Goal: Transaction & Acquisition: Book appointment/travel/reservation

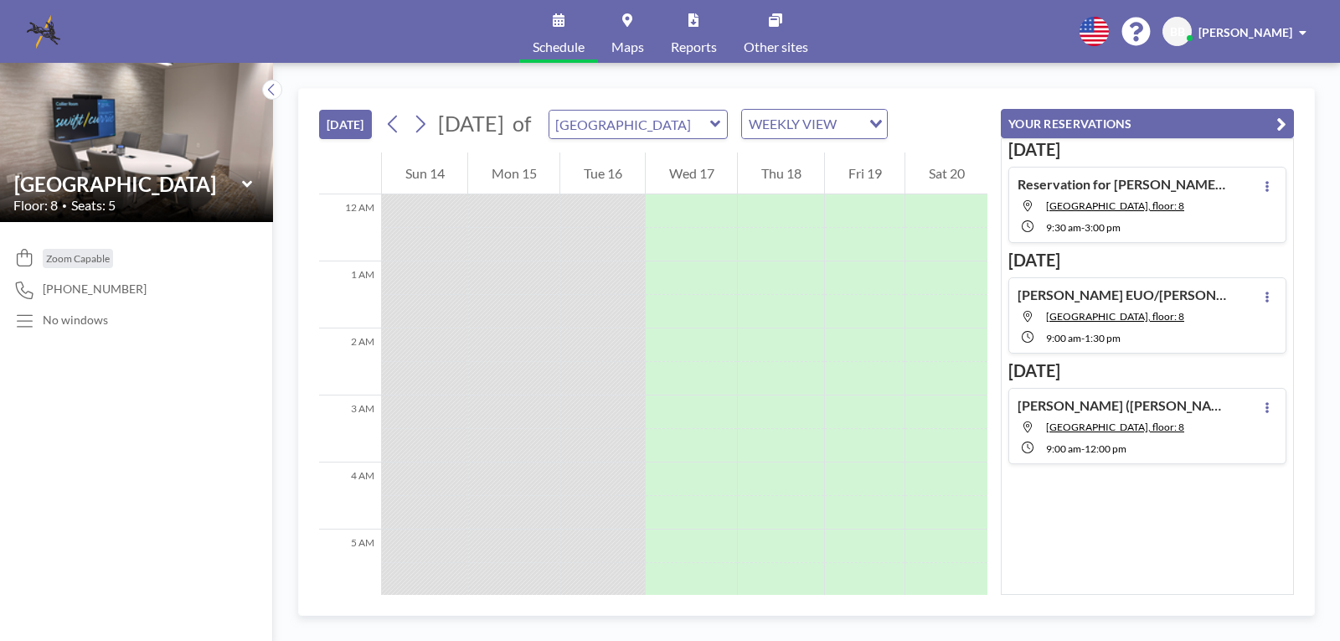
scroll to position [503, 0]
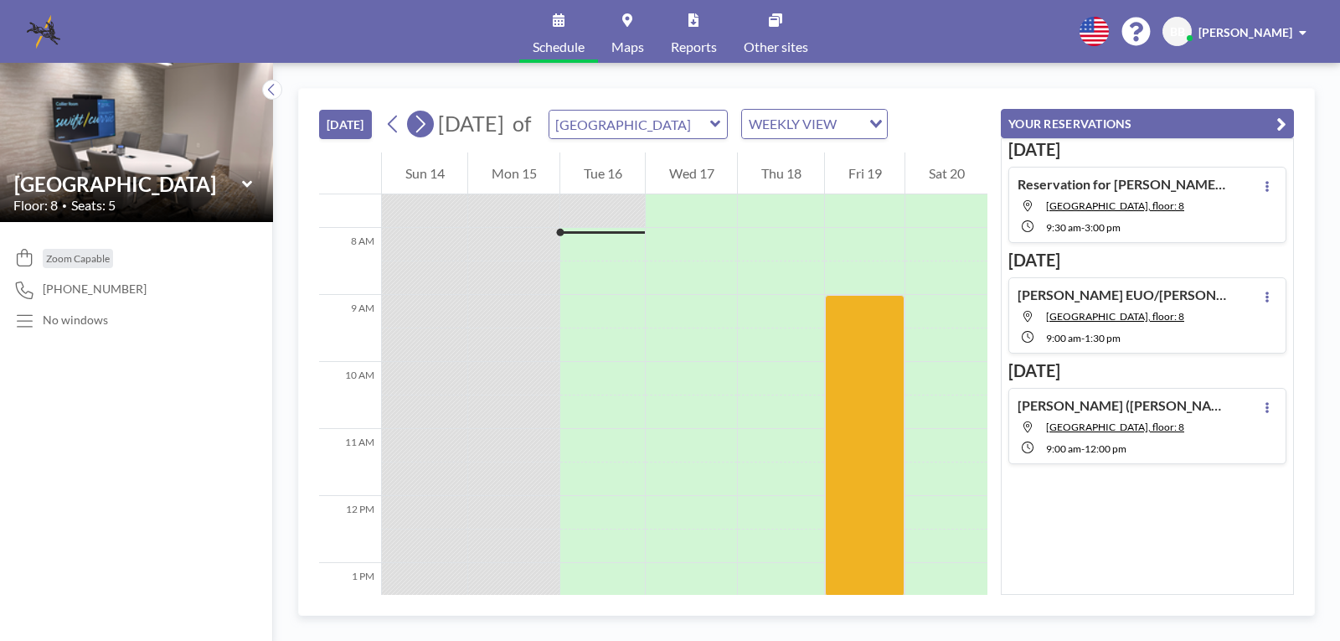
click at [426, 130] on icon at bounding box center [420, 123] width 16 height 25
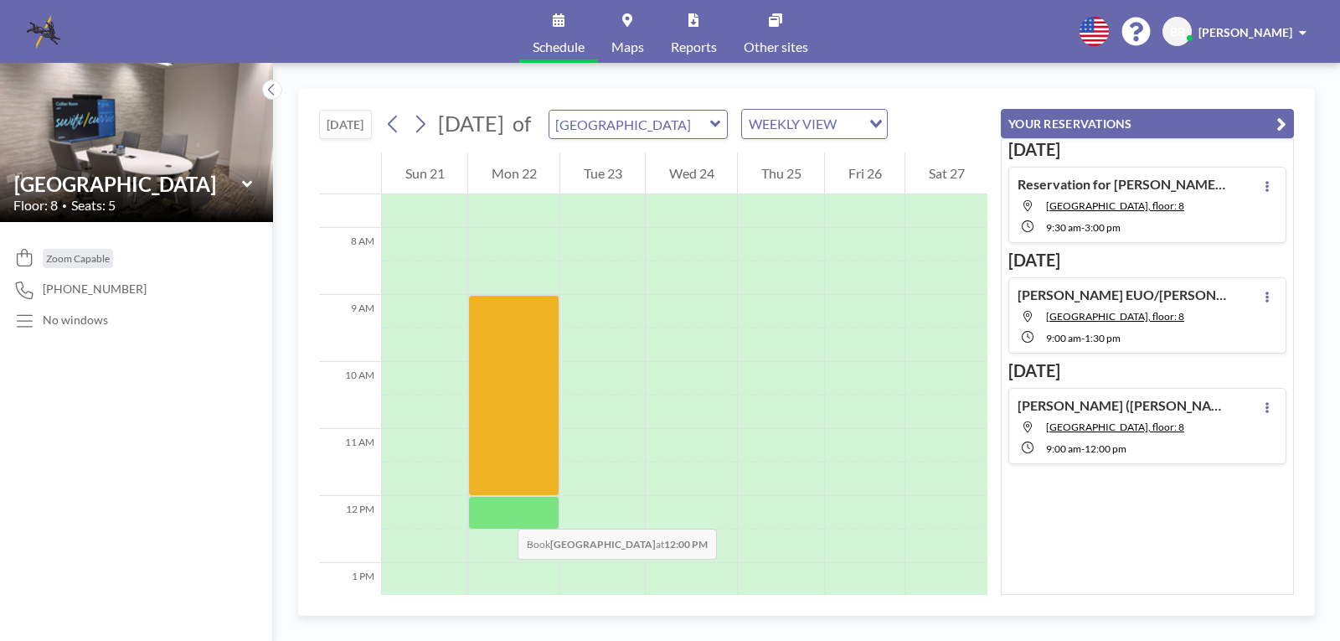
click at [501, 512] on div at bounding box center [513, 513] width 91 height 34
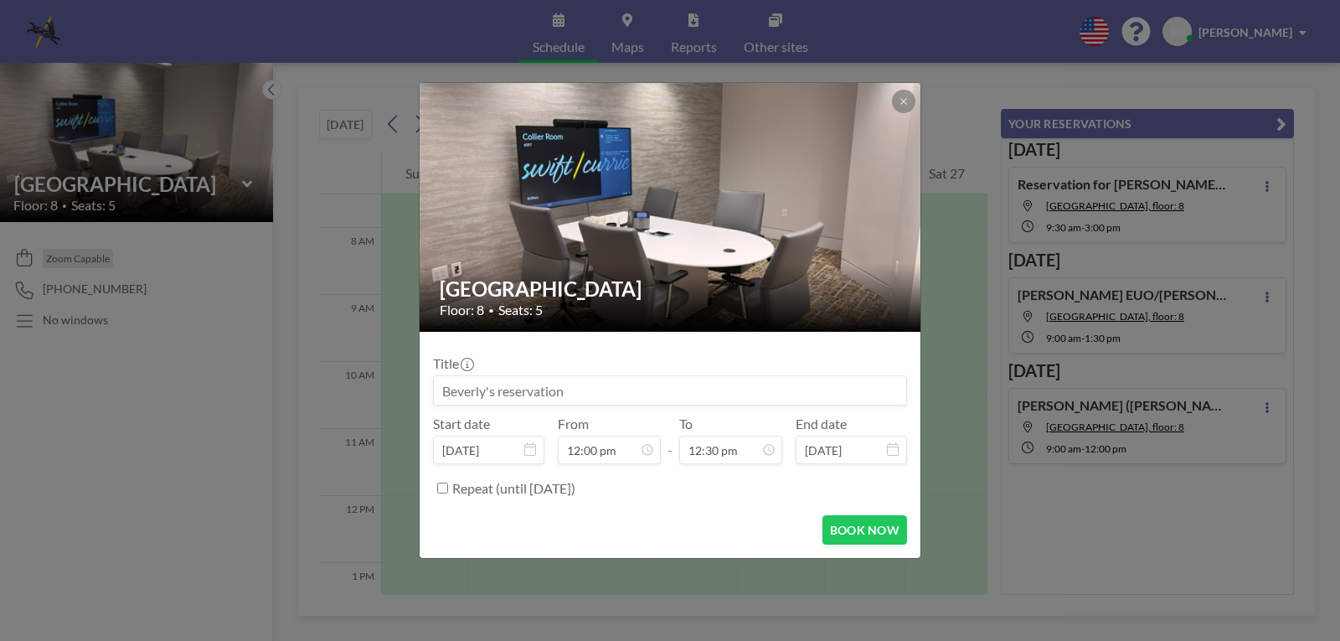
click at [501, 512] on form "Title Start date Sep 22, 2025 From 12:00 pm - To 12:30 pm End date Sep 22, 2025…" at bounding box center [670, 445] width 501 height 226
drag, startPoint x: 595, startPoint y: 401, endPoint x: 364, endPoint y: 381, distance: 232.0
click at [364, 381] on div "Brookwood Room Floor: 8 • Seats: 5 Title Start date Sep 22, 2025 From 12:00 pm …" at bounding box center [670, 320] width 1340 height 641
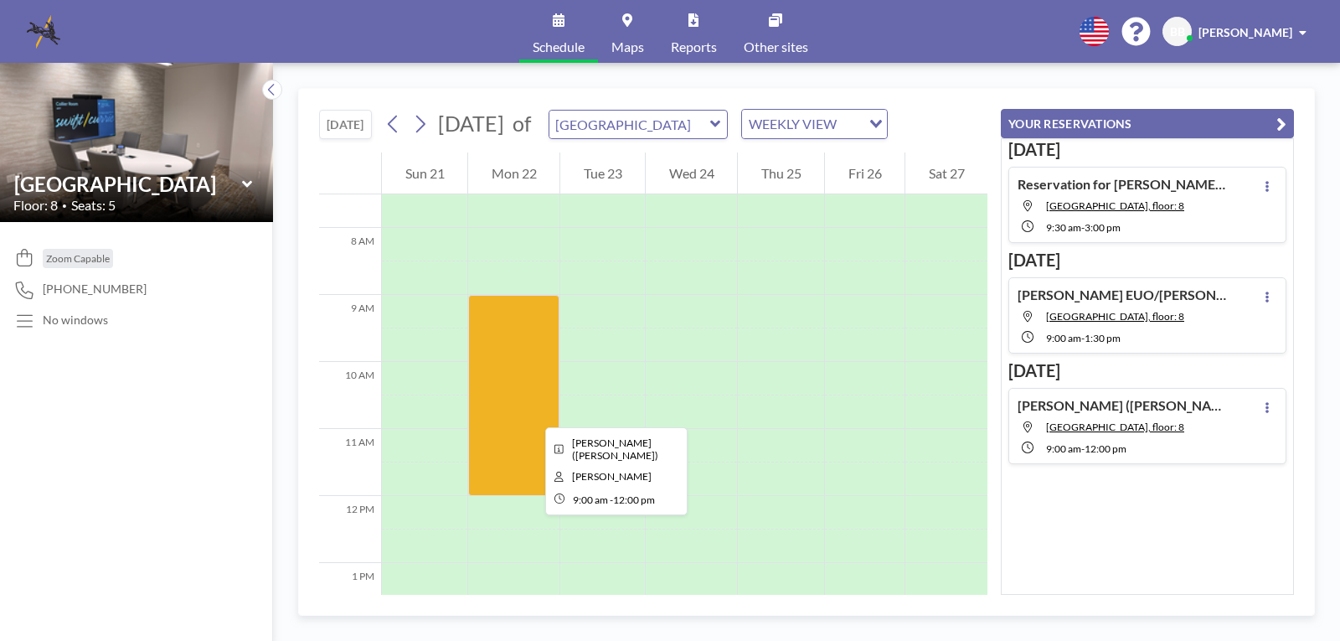
click at [532, 412] on div at bounding box center [513, 395] width 91 height 201
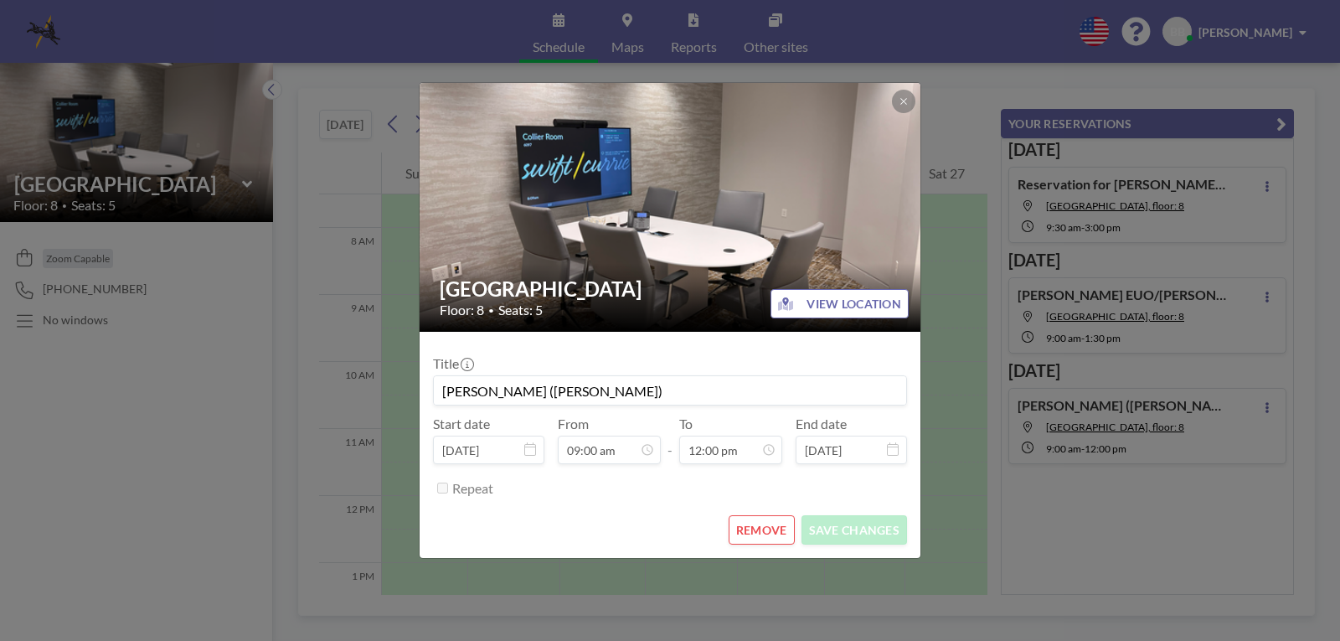
click at [735, 399] on input "[PERSON_NAME] ([PERSON_NAME])" at bounding box center [670, 390] width 472 height 28
click at [898, 101] on button at bounding box center [903, 101] width 23 height 23
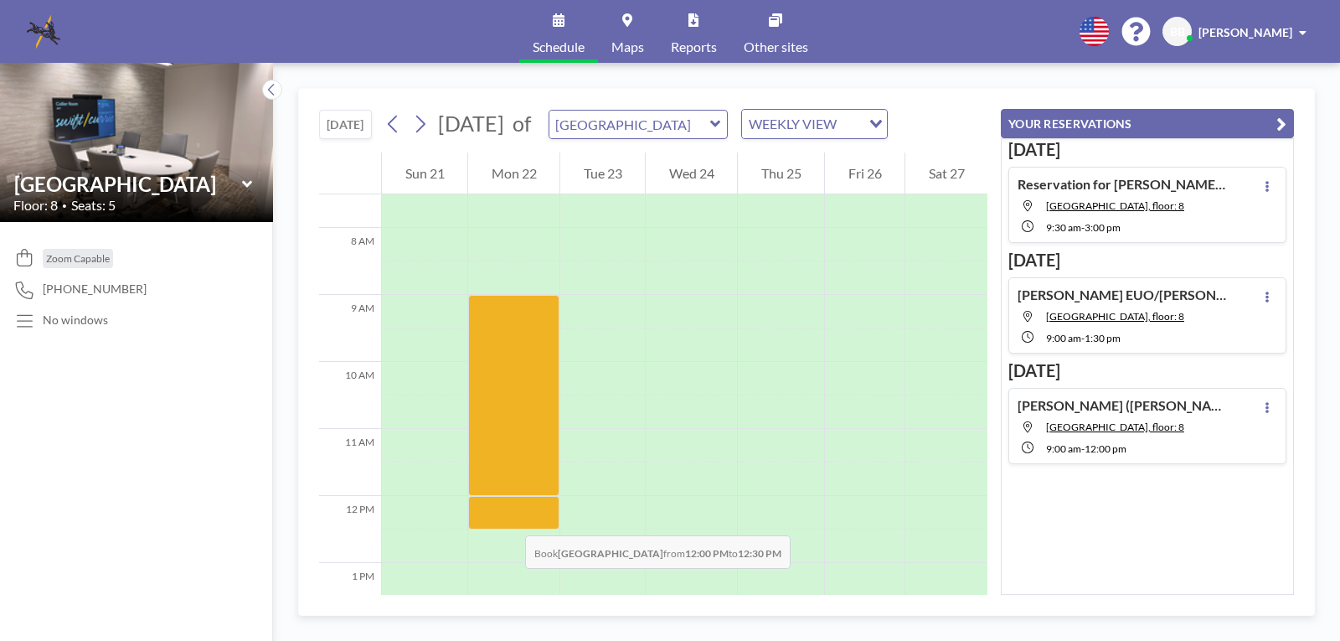
click at [508, 518] on div at bounding box center [513, 513] width 91 height 34
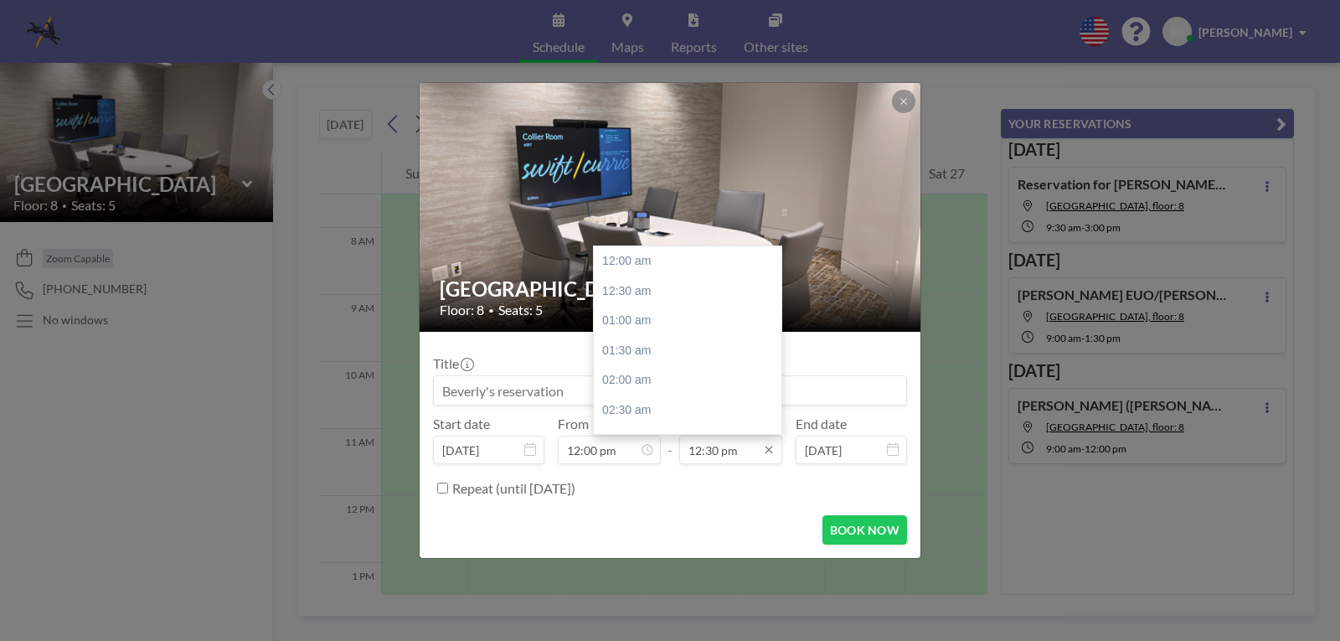
scroll to position [745, 0]
click at [771, 452] on icon at bounding box center [769, 450] width 8 height 8
click at [655, 309] on div "12:00 pm" at bounding box center [692, 315] width 196 height 30
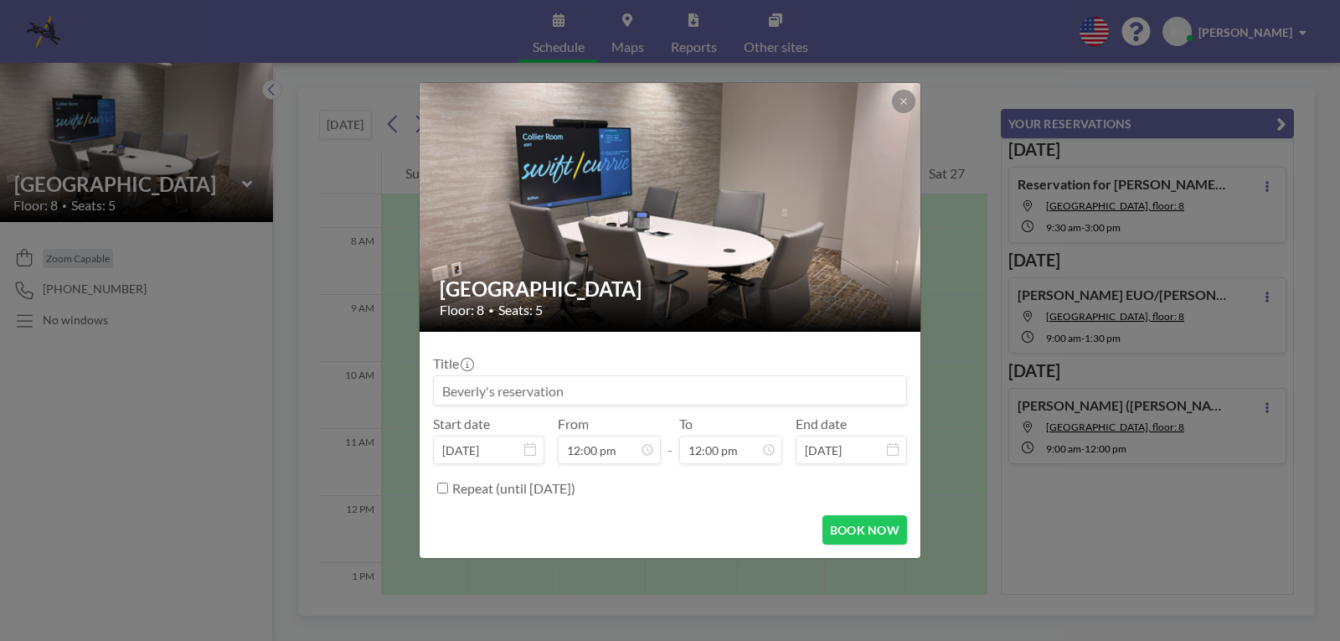
click at [889, 451] on icon at bounding box center [893, 448] width 12 height 13
click at [819, 484] on div "Repeat (until [DATE])" at bounding box center [679, 488] width 455 height 28
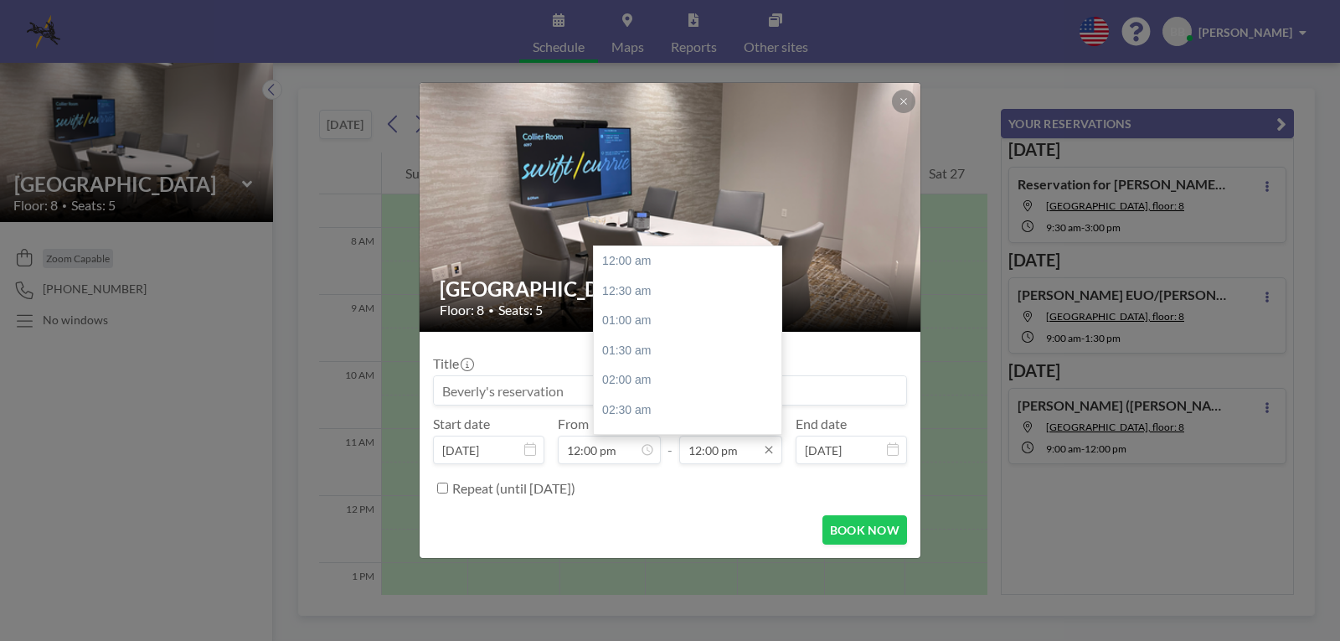
scroll to position [715, 0]
click at [767, 451] on icon at bounding box center [768, 449] width 13 height 13
click at [620, 354] on div "03:00 pm" at bounding box center [692, 357] width 196 height 30
type input "03:00 pm"
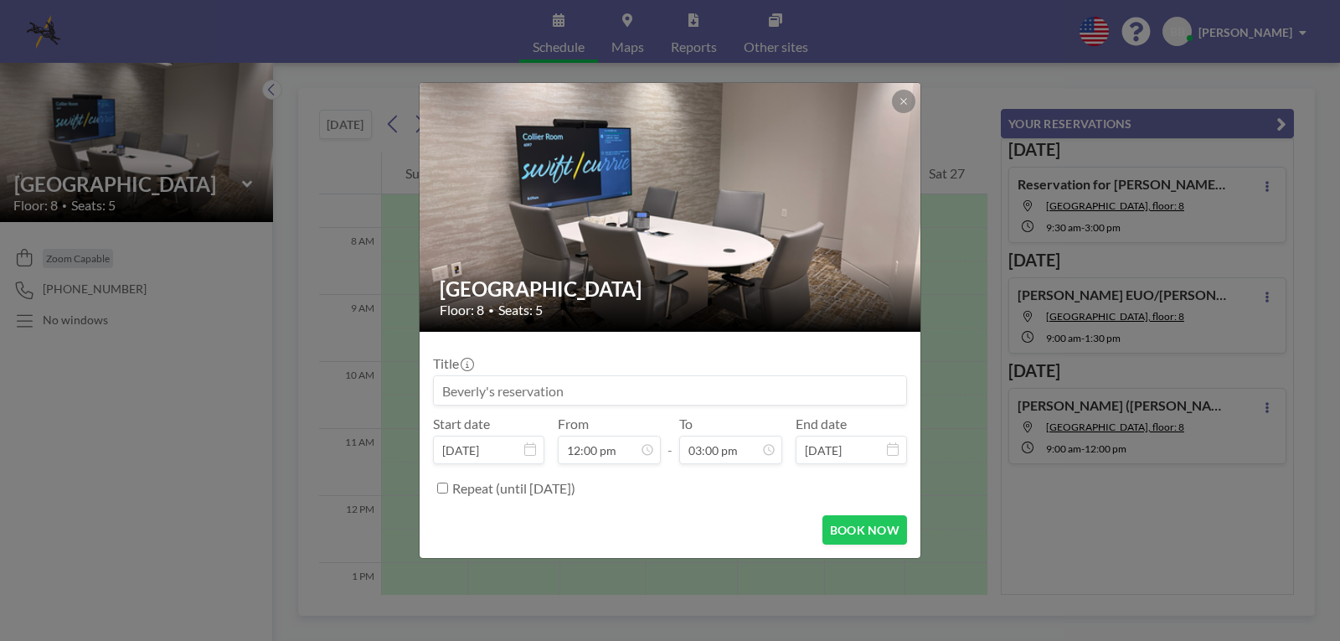
drag, startPoint x: 570, startPoint y: 389, endPoint x: 355, endPoint y: 389, distance: 214.4
click at [355, 389] on div "Brookwood Room Floor: 8 • Seats: 5 Title Start date Sep 22, 2025 From 12:00 pm …" at bounding box center [670, 320] width 1340 height 641
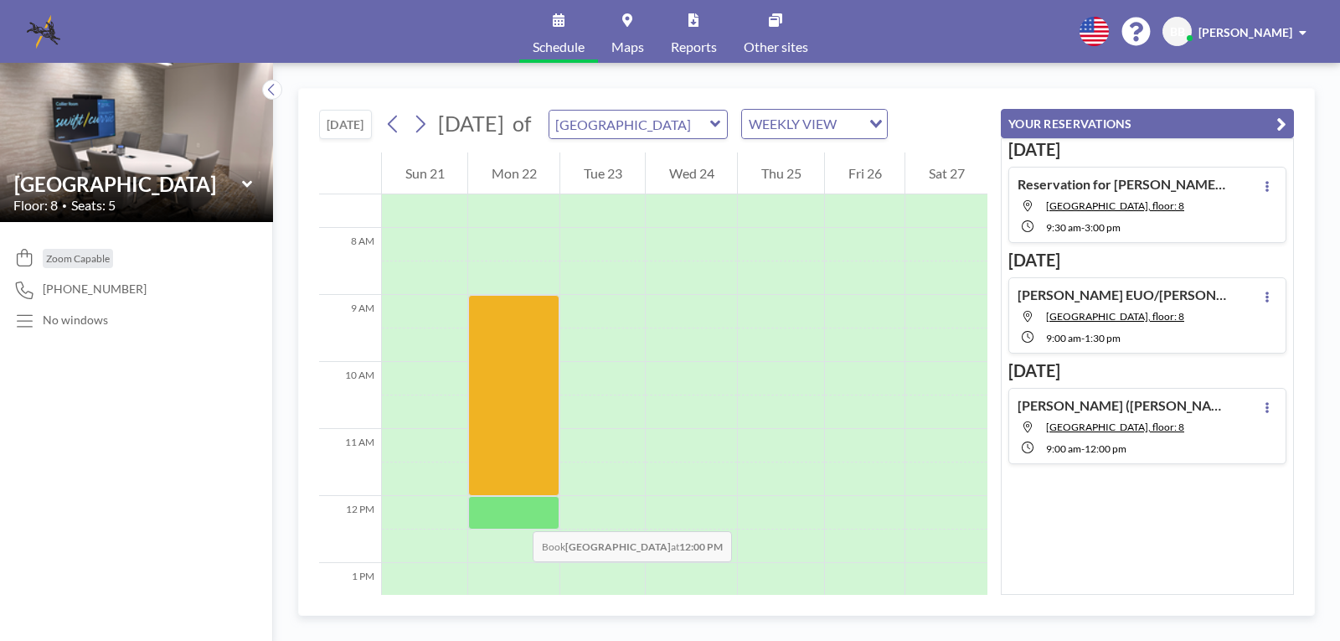
click at [516, 514] on div at bounding box center [513, 513] width 91 height 34
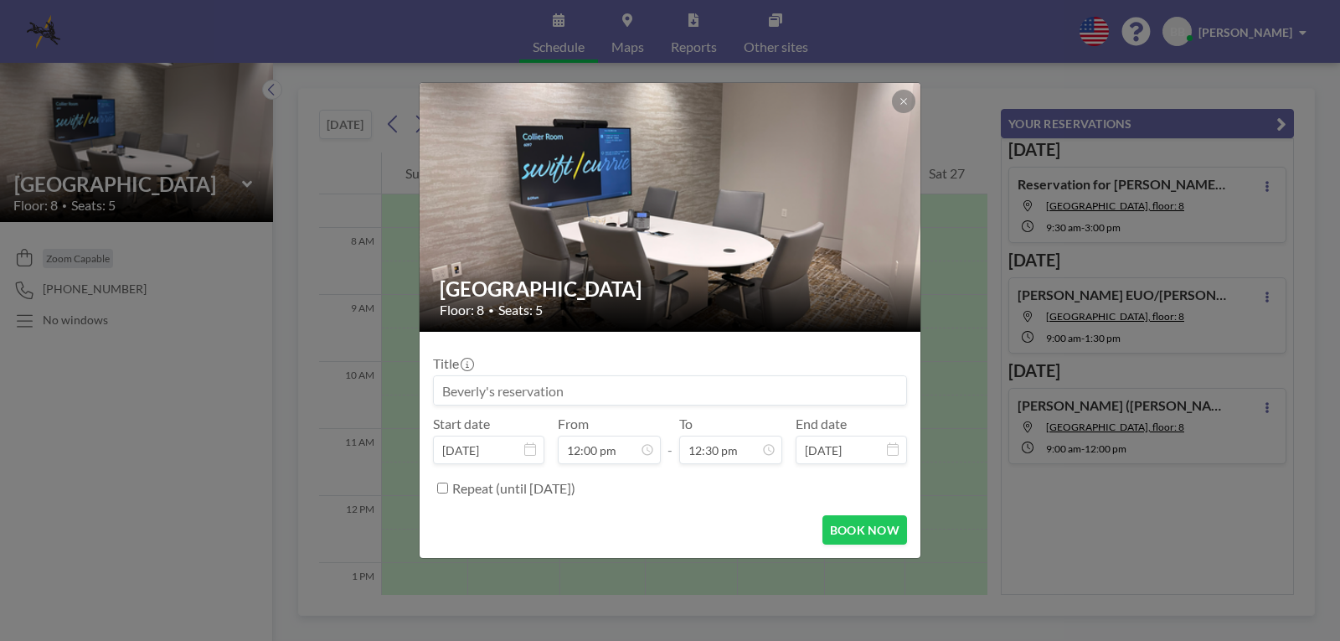
click at [516, 514] on form "Title Start date Sep 22, 2025 From 12:00 pm - To 12:30 pm End date Sep 22, 2025…" at bounding box center [670, 445] width 501 height 226
drag, startPoint x: 594, startPoint y: 394, endPoint x: 408, endPoint y: 397, distance: 186.0
click at [408, 397] on div "Brookwood Room Floor: 8 • Seats: 5 Title Start date Sep 22, 2025 From 12:00 pm …" at bounding box center [670, 320] width 1340 height 641
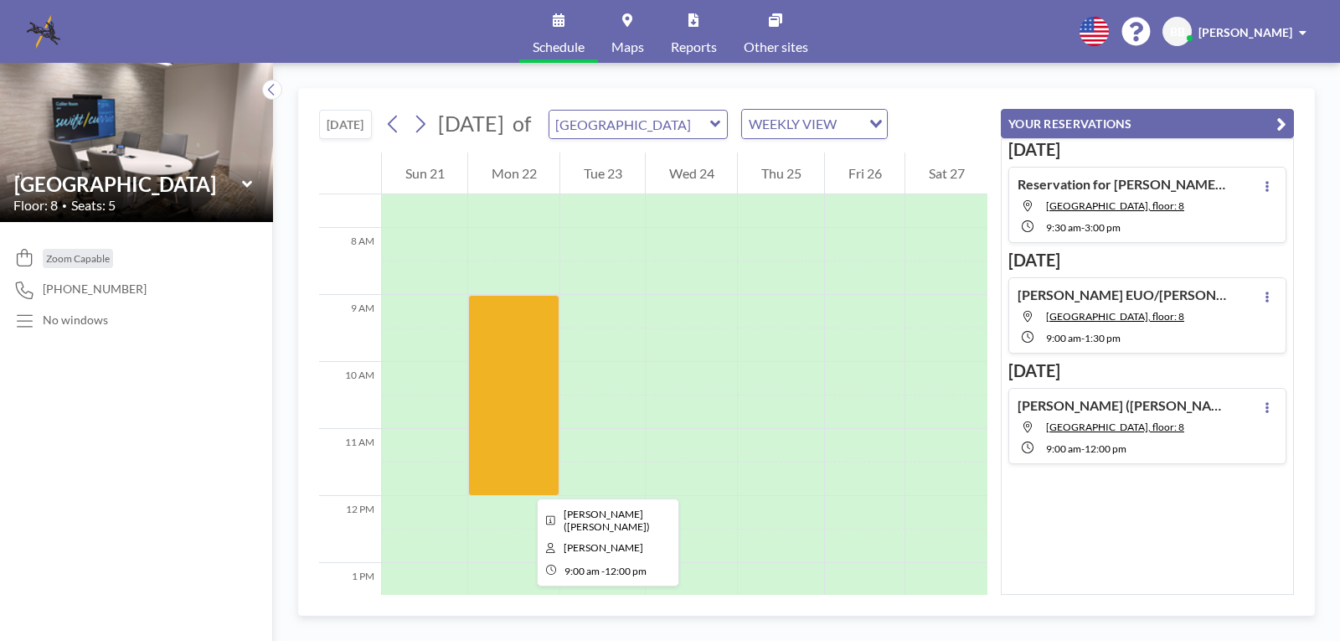
click at [523, 483] on div at bounding box center [513, 395] width 91 height 201
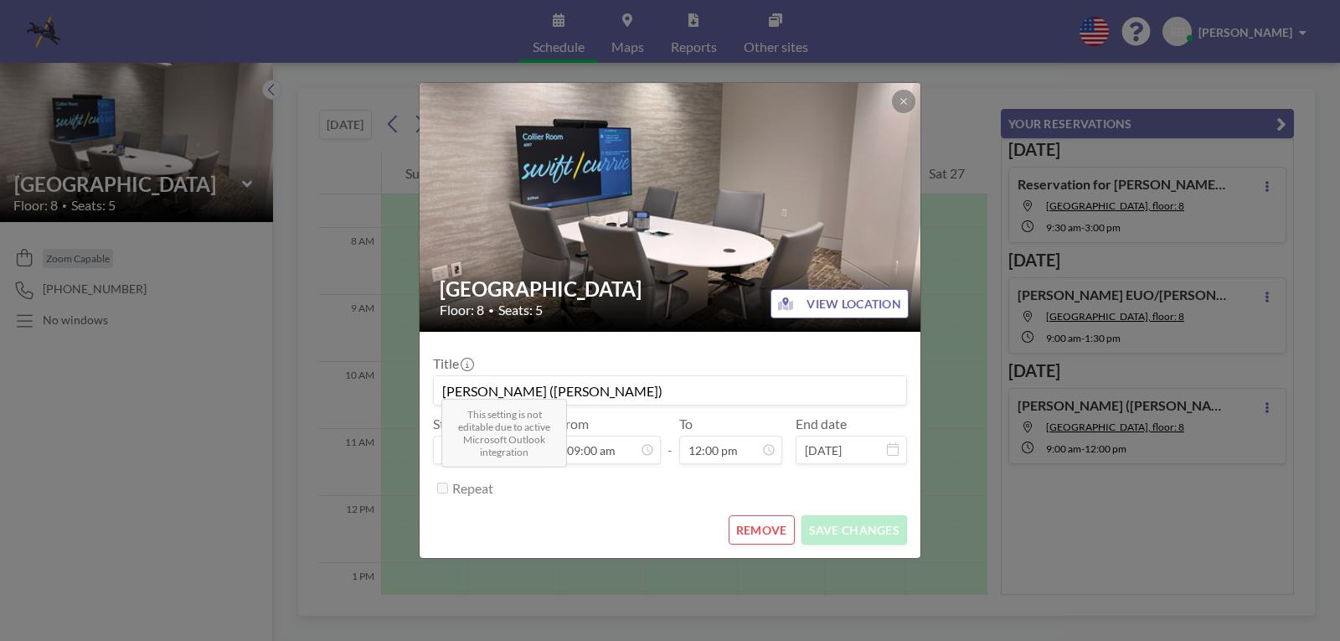
click at [523, 483] on div "Repeat" at bounding box center [679, 488] width 455 height 28
click at [905, 101] on icon at bounding box center [903, 101] width 6 height 6
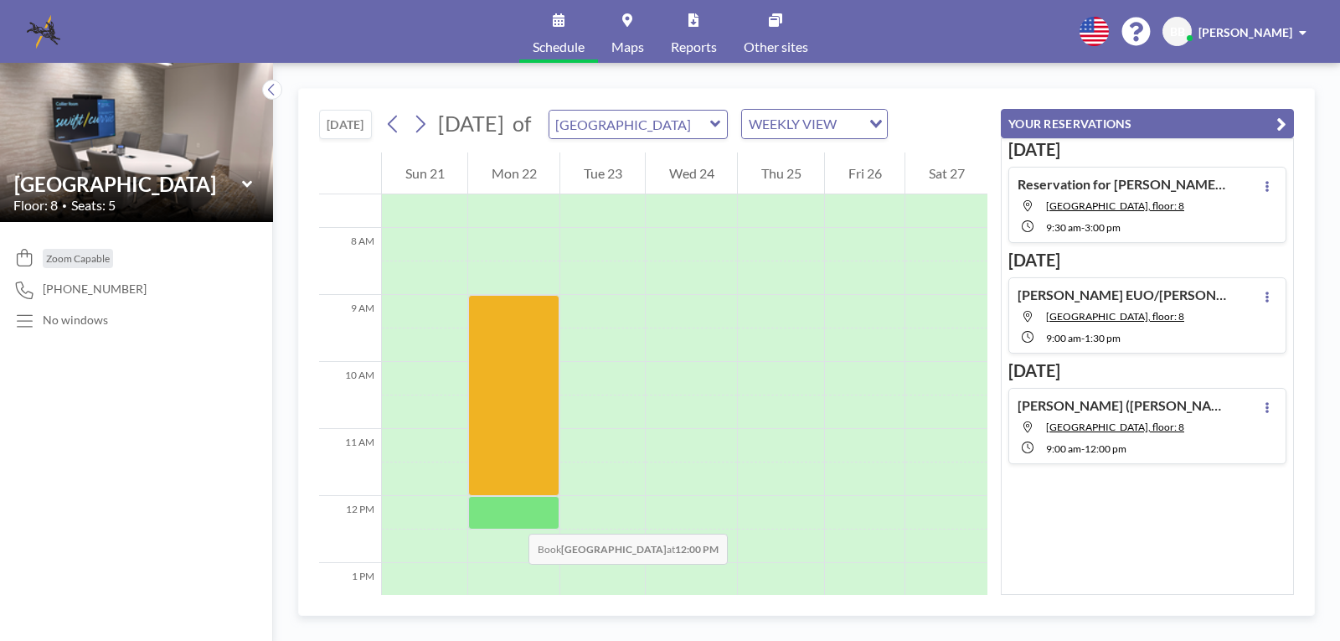
click at [512, 517] on div at bounding box center [513, 513] width 91 height 34
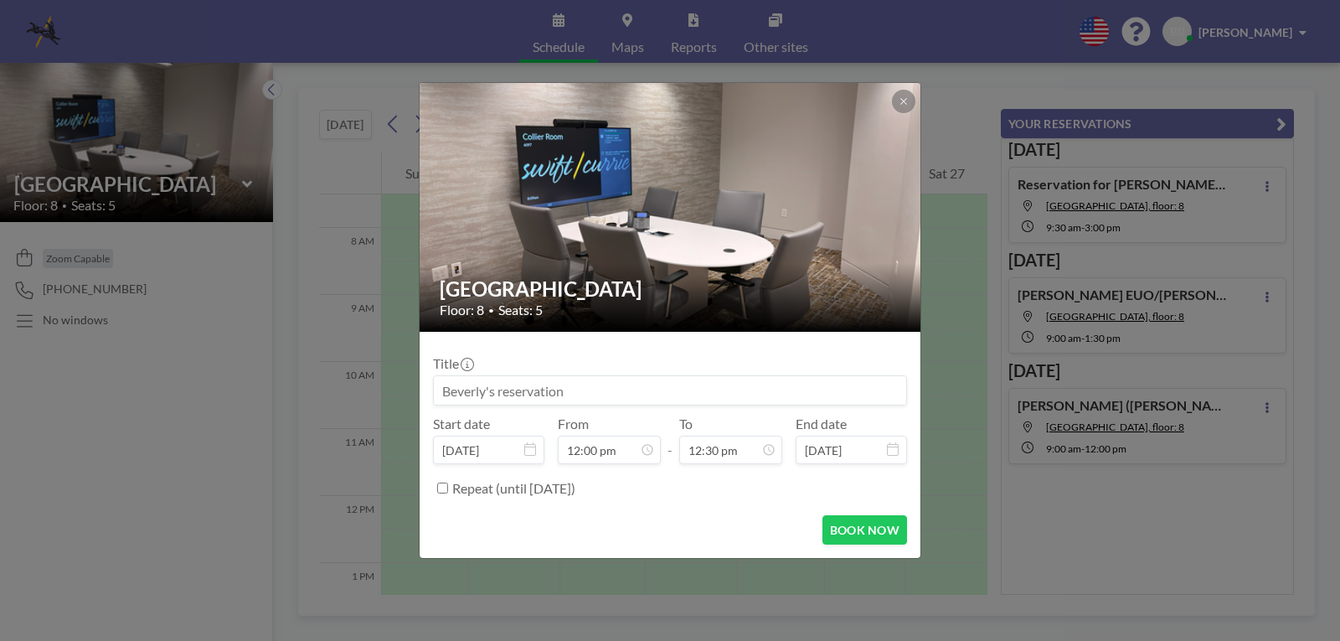
click at [512, 517] on div "BOOK NOW" at bounding box center [670, 529] width 474 height 29
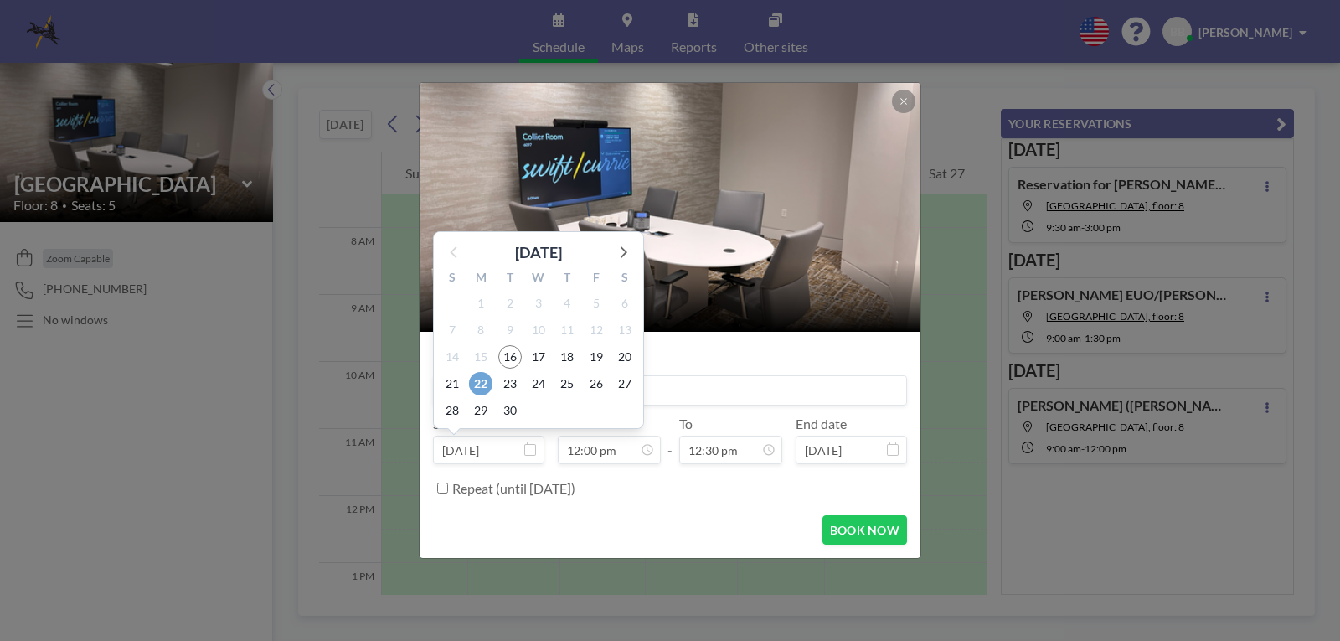
click at [482, 383] on span "22" at bounding box center [480, 383] width 23 height 23
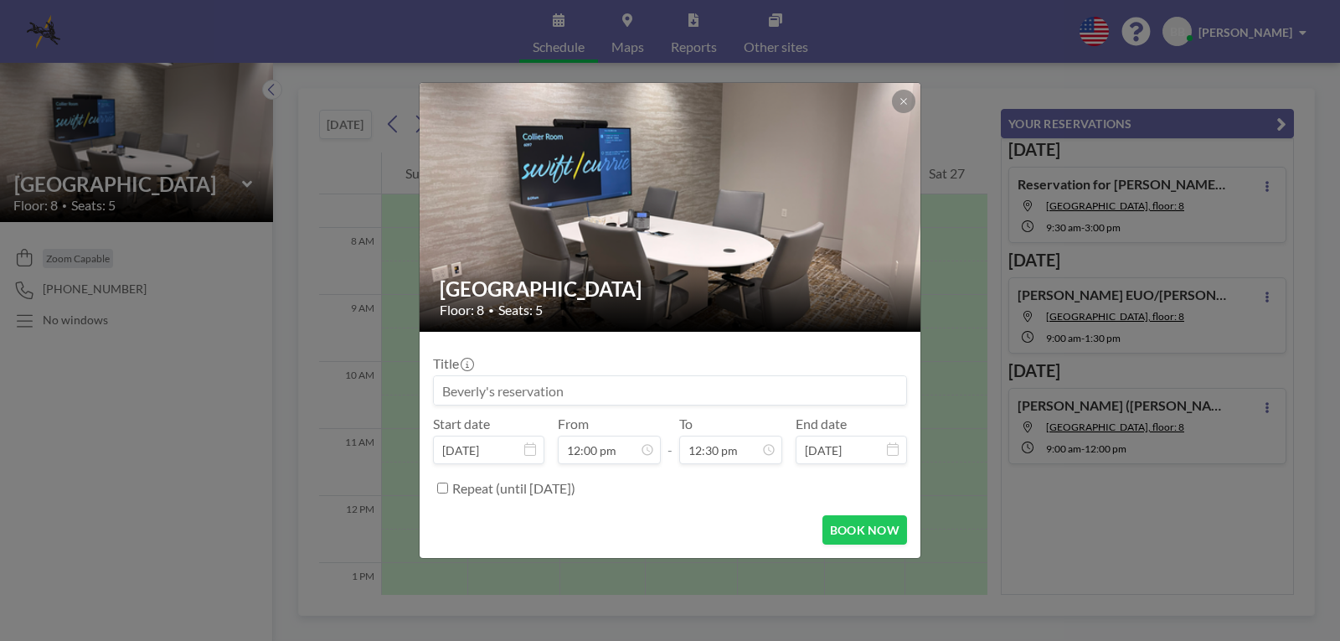
click at [564, 398] on input at bounding box center [670, 390] width 472 height 28
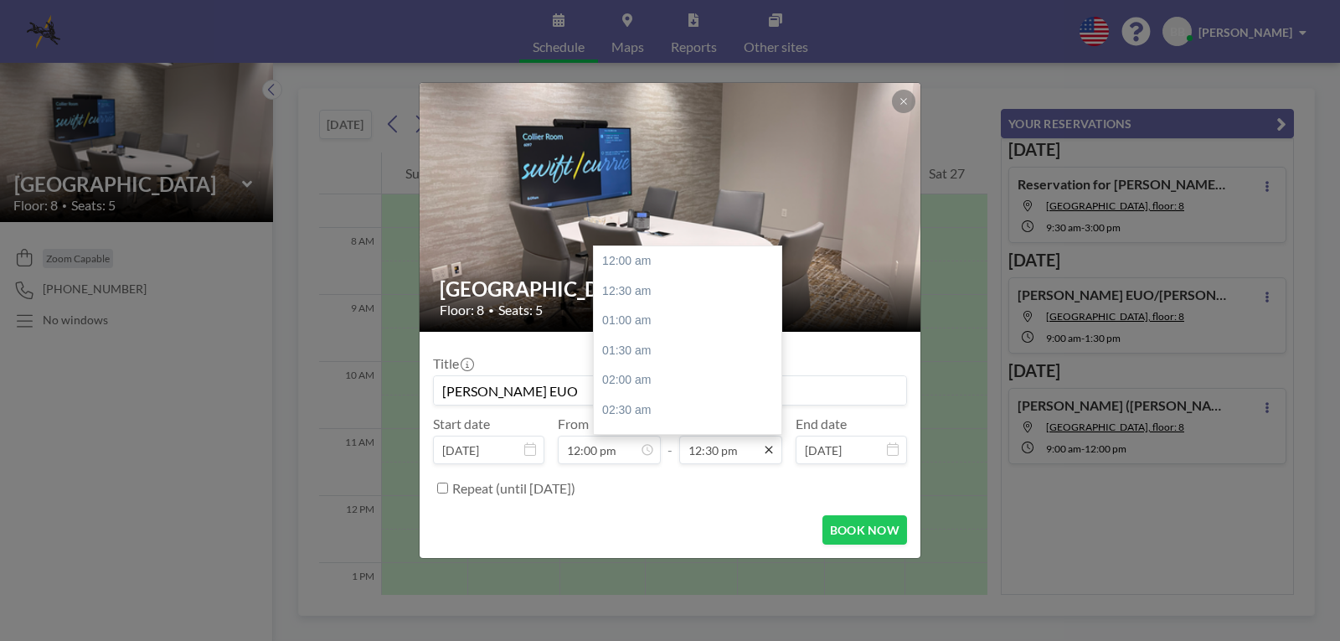
scroll to position [745, 0]
type input "Jones, Sherrod EUO"
click at [771, 451] on icon at bounding box center [768, 449] width 13 height 13
click at [652, 412] on div "03:00 pm" at bounding box center [692, 410] width 196 height 30
type input "03:00 pm"
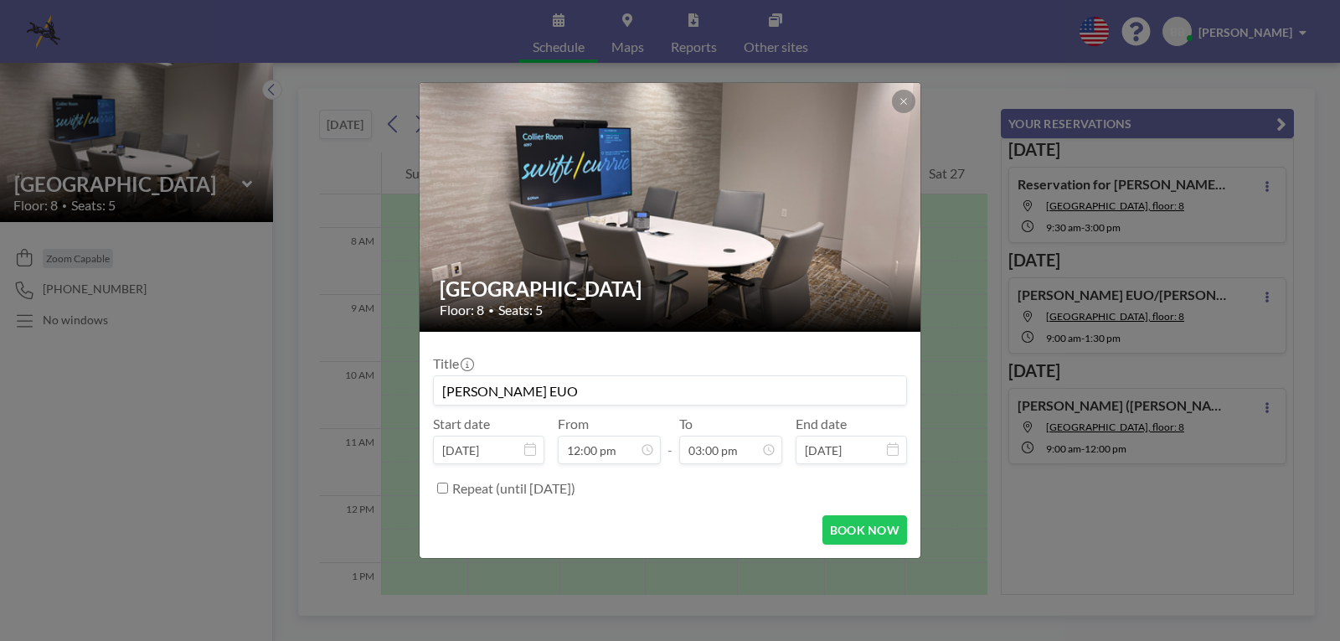
scroll to position [715, 0]
click at [668, 394] on input "Jones, Sherrod EUO" at bounding box center [670, 390] width 472 height 28
type input "[PERSON_NAME] ([PERSON_NAME])"
click at [864, 522] on button "BOOK NOW" at bounding box center [864, 529] width 85 height 29
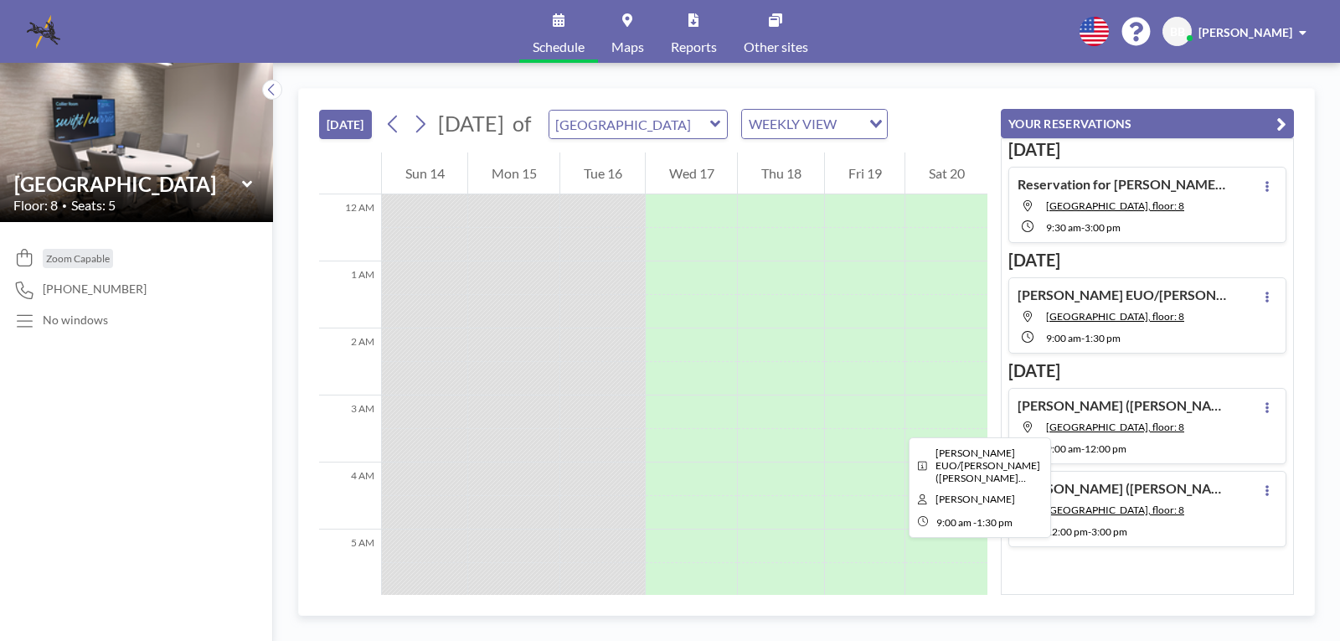
scroll to position [536, 0]
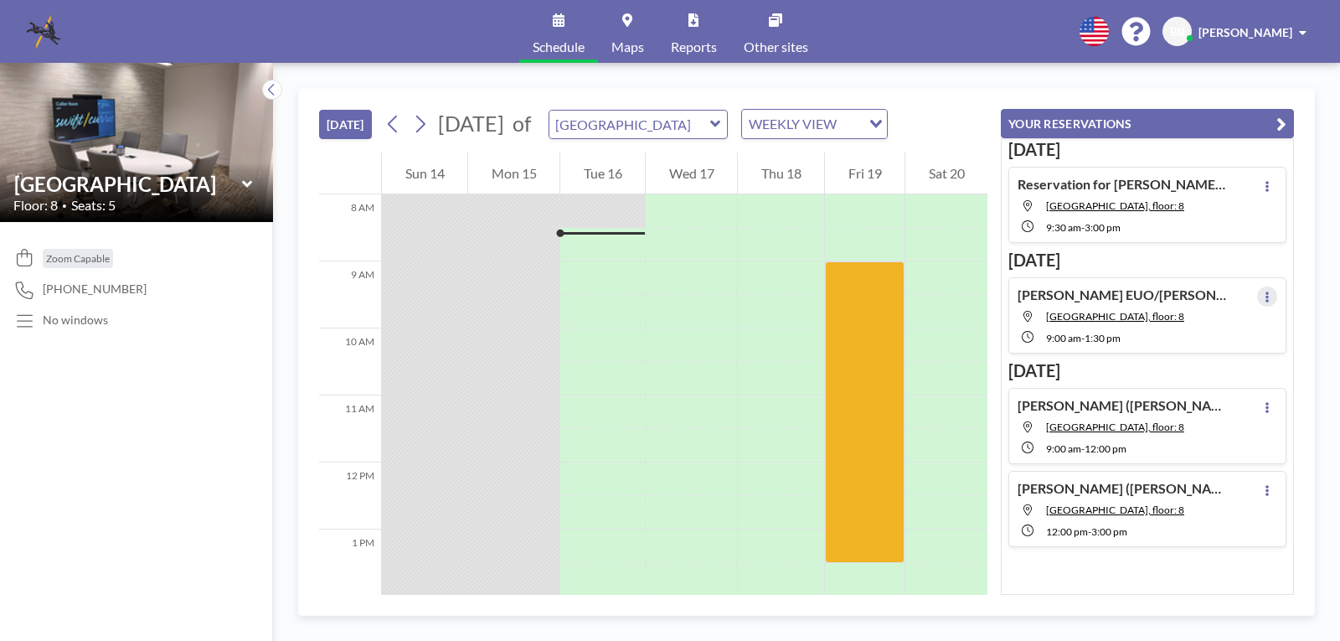
click at [1264, 297] on icon at bounding box center [1267, 296] width 7 height 11
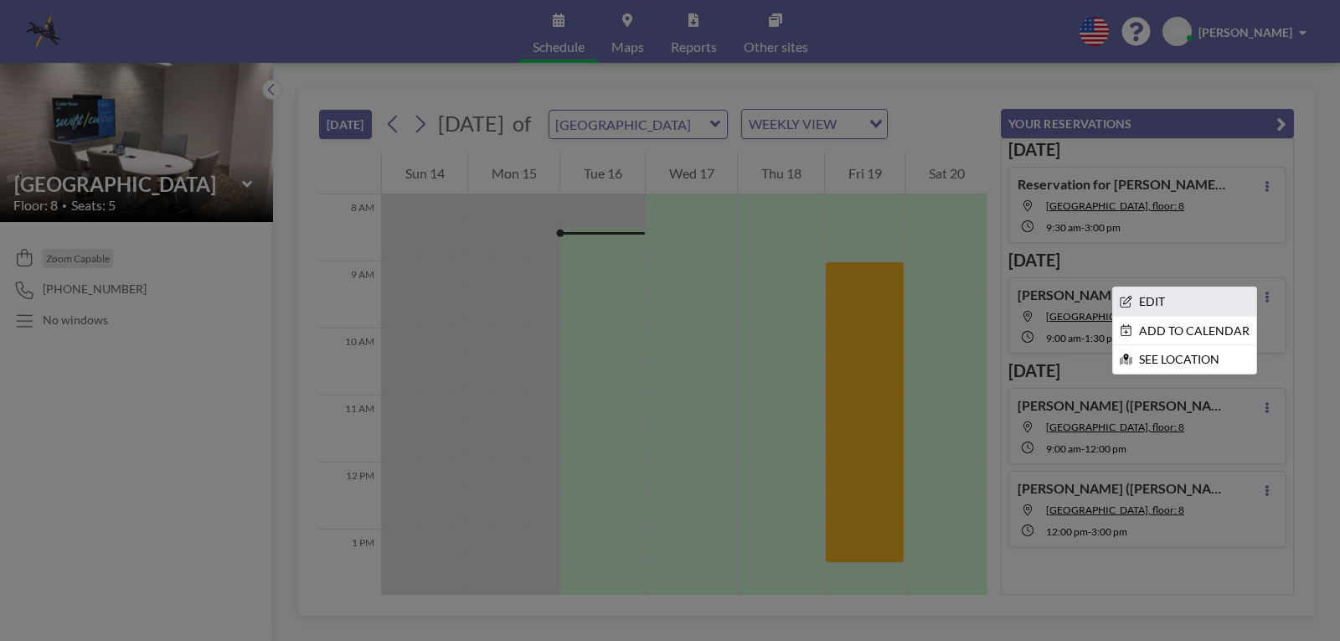
click at [1152, 300] on li "EDIT" at bounding box center [1184, 301] width 143 height 28
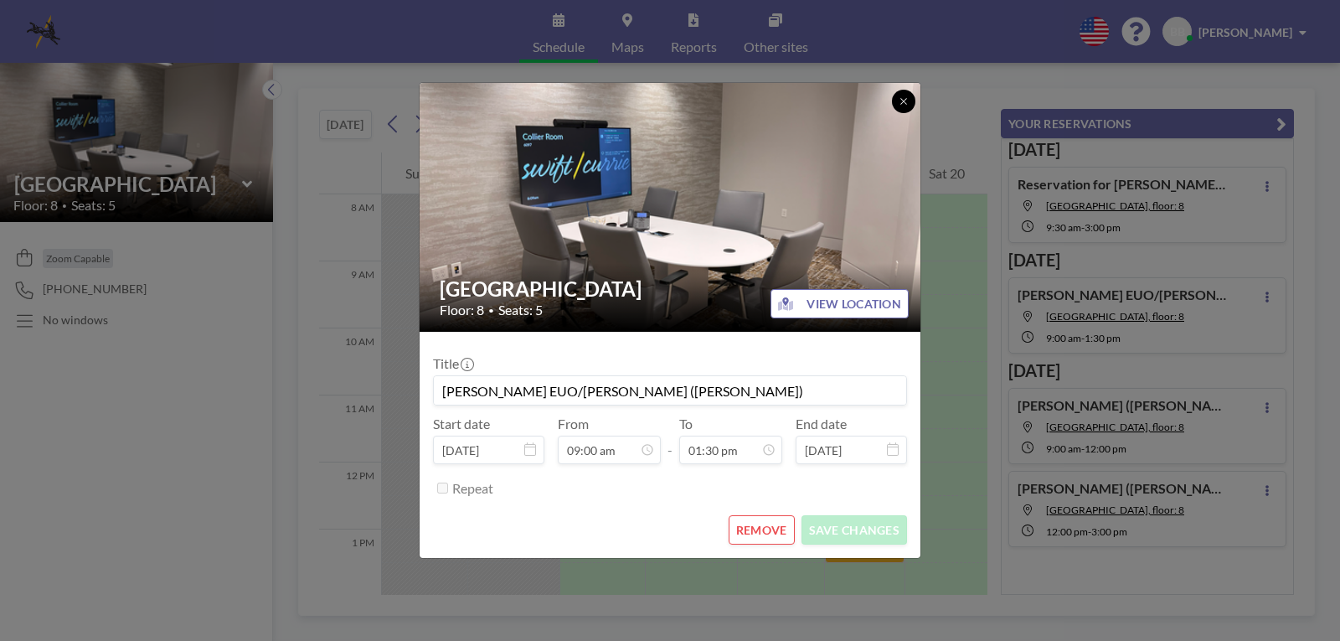
click at [902, 101] on icon at bounding box center [904, 101] width 10 height 10
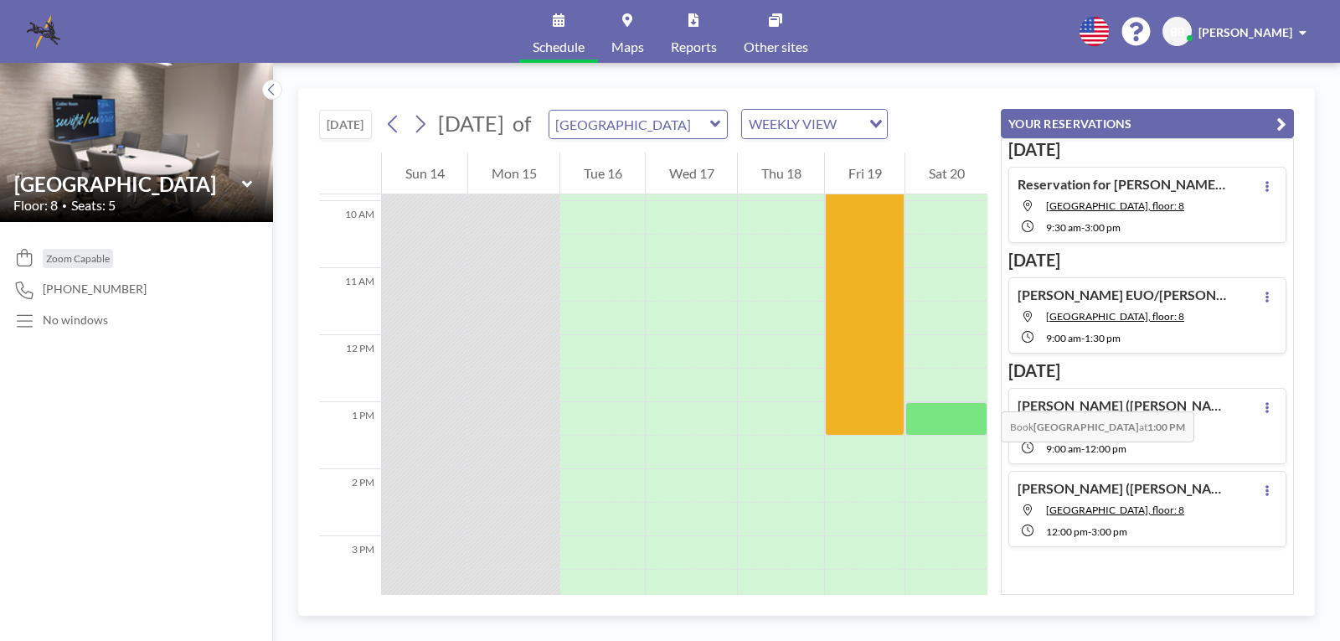
scroll to position [677, 0]
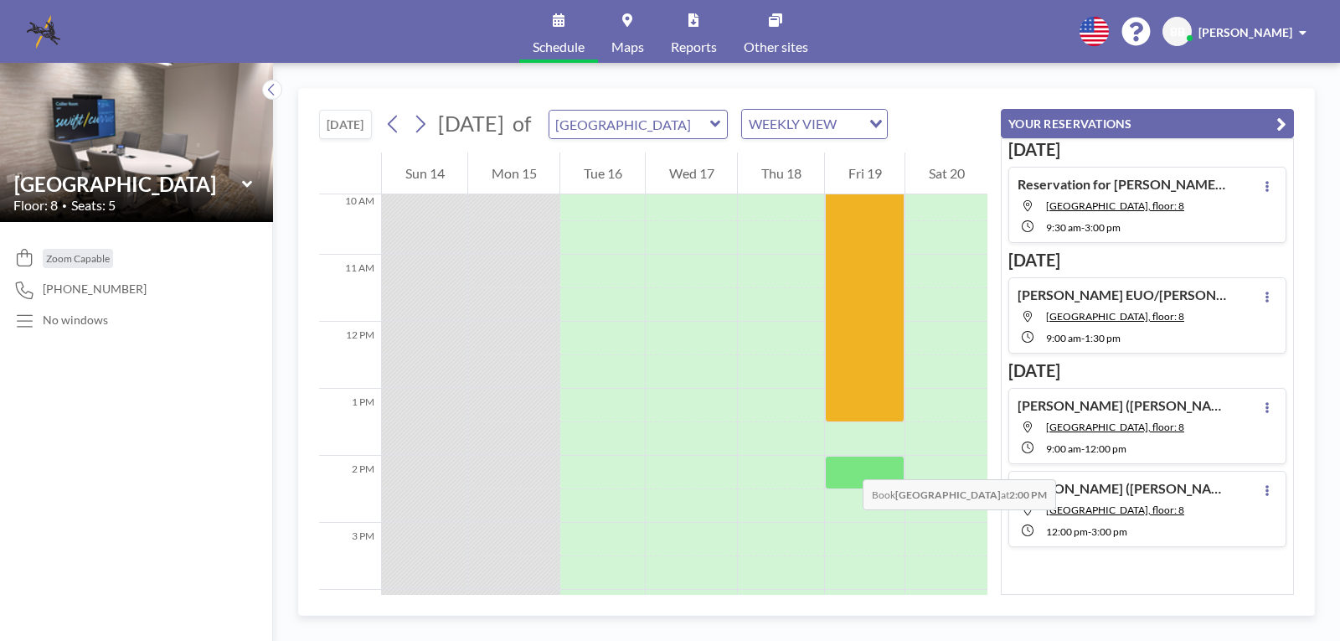
click at [846, 462] on div at bounding box center [865, 473] width 80 height 34
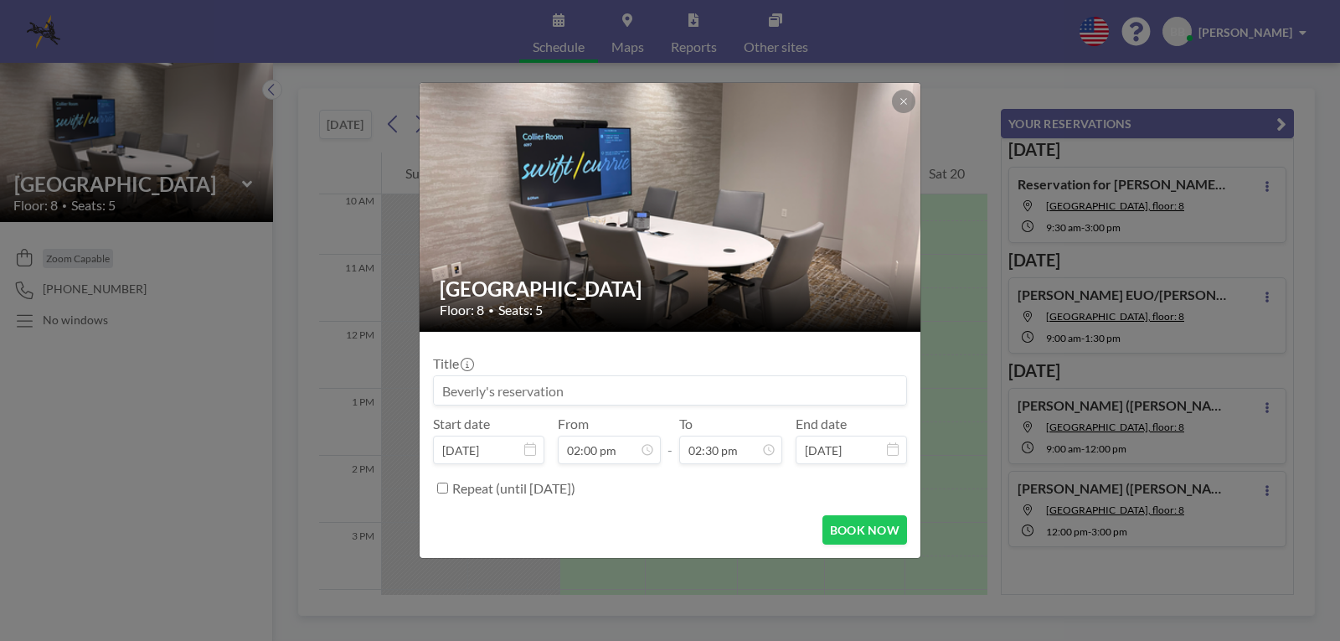
click at [846, 462] on input "[DATE]" at bounding box center [851, 450] width 111 height 28
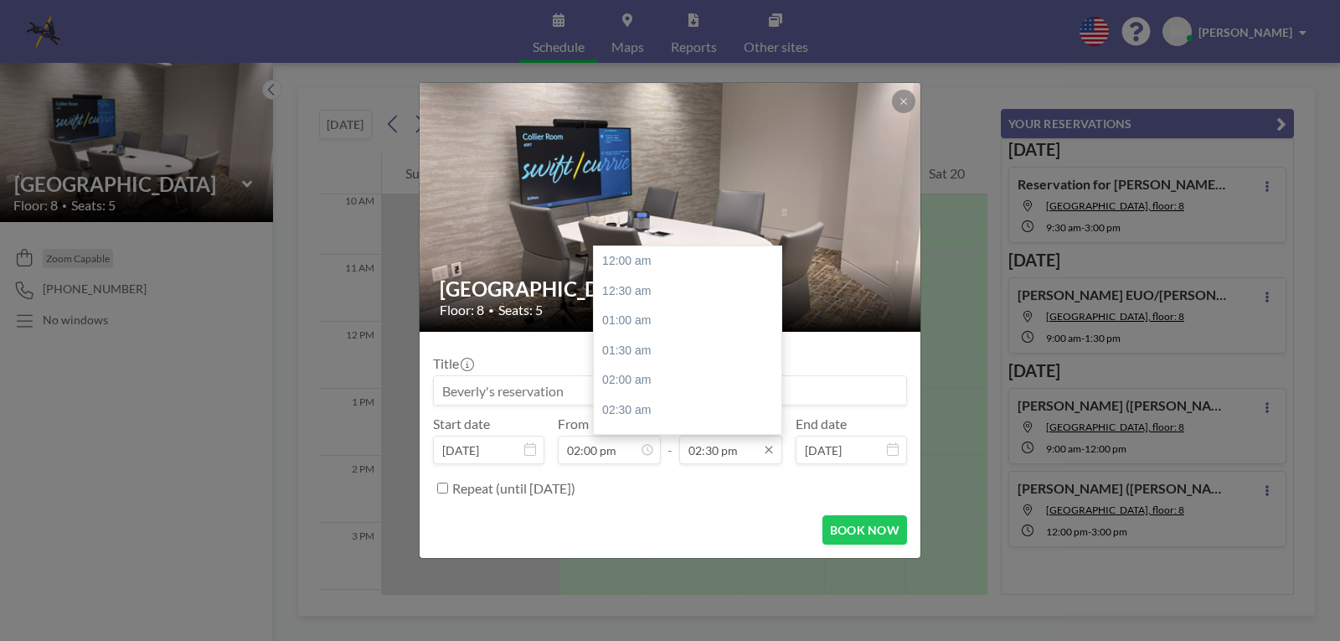
scroll to position [864, 0]
click at [767, 453] on icon at bounding box center [768, 449] width 13 height 13
click at [629, 414] on div "05:00 pm" at bounding box center [692, 410] width 196 height 30
type input "05:00 pm"
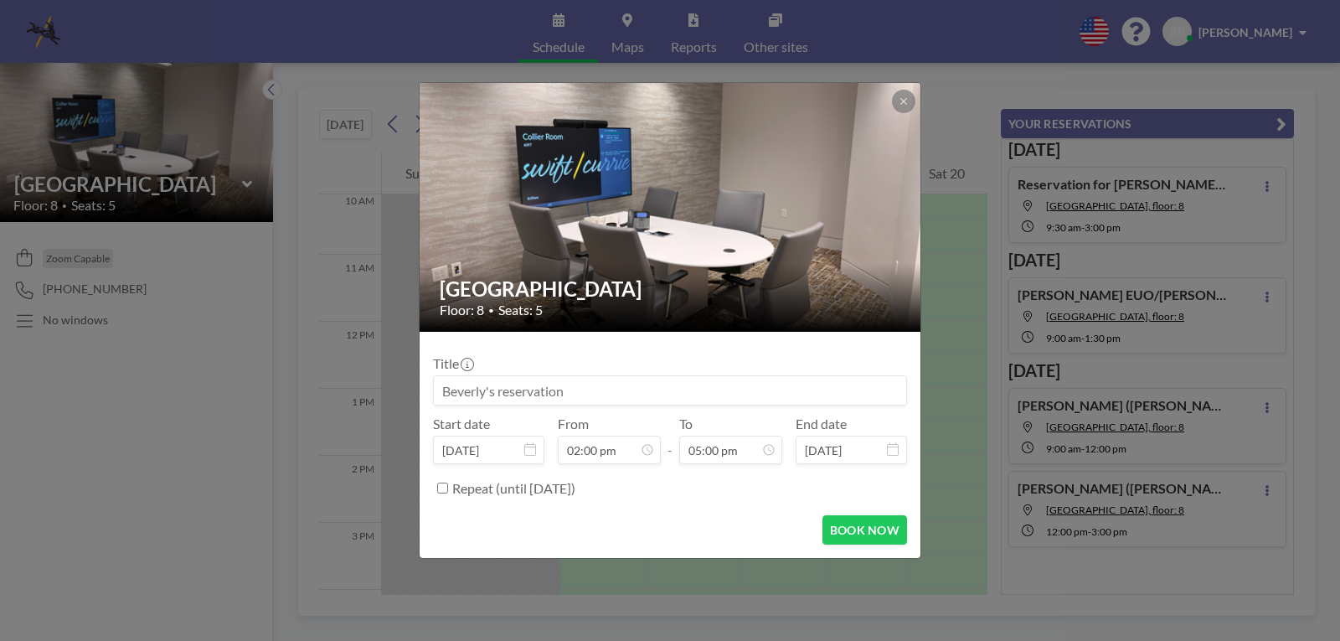
drag, startPoint x: 571, startPoint y: 387, endPoint x: 580, endPoint y: 382, distance: 9.8
click at [469, 377] on input at bounding box center [670, 390] width 472 height 28
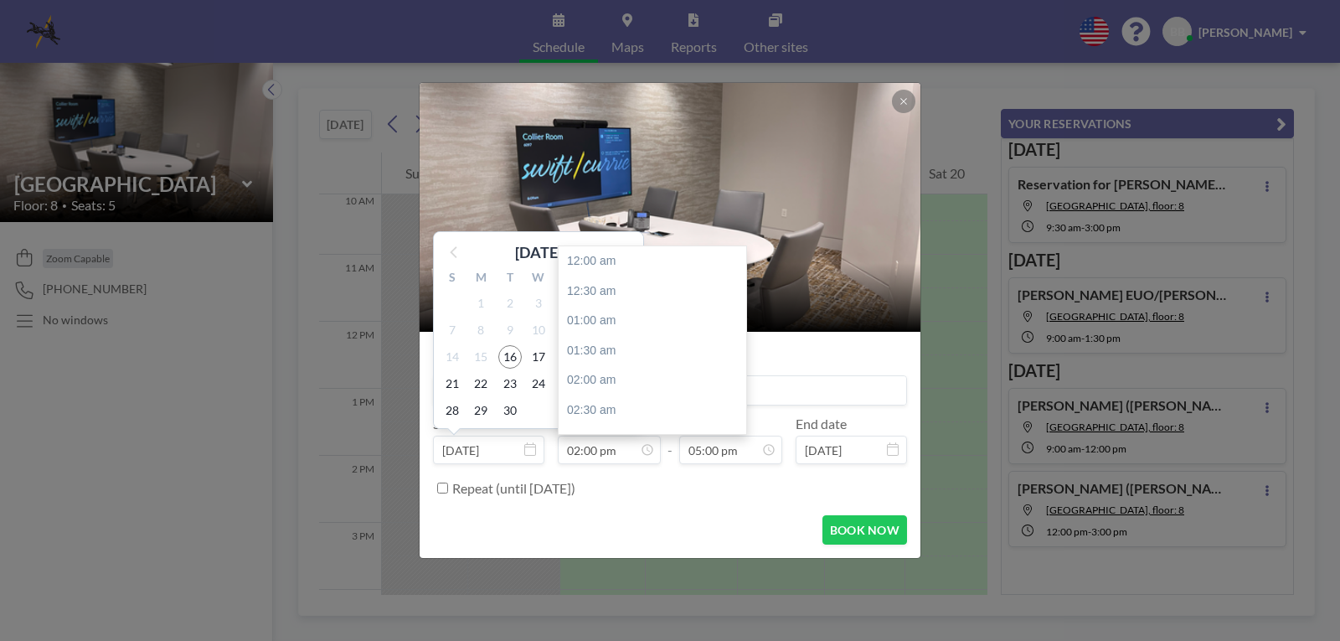
scroll to position [835, 0]
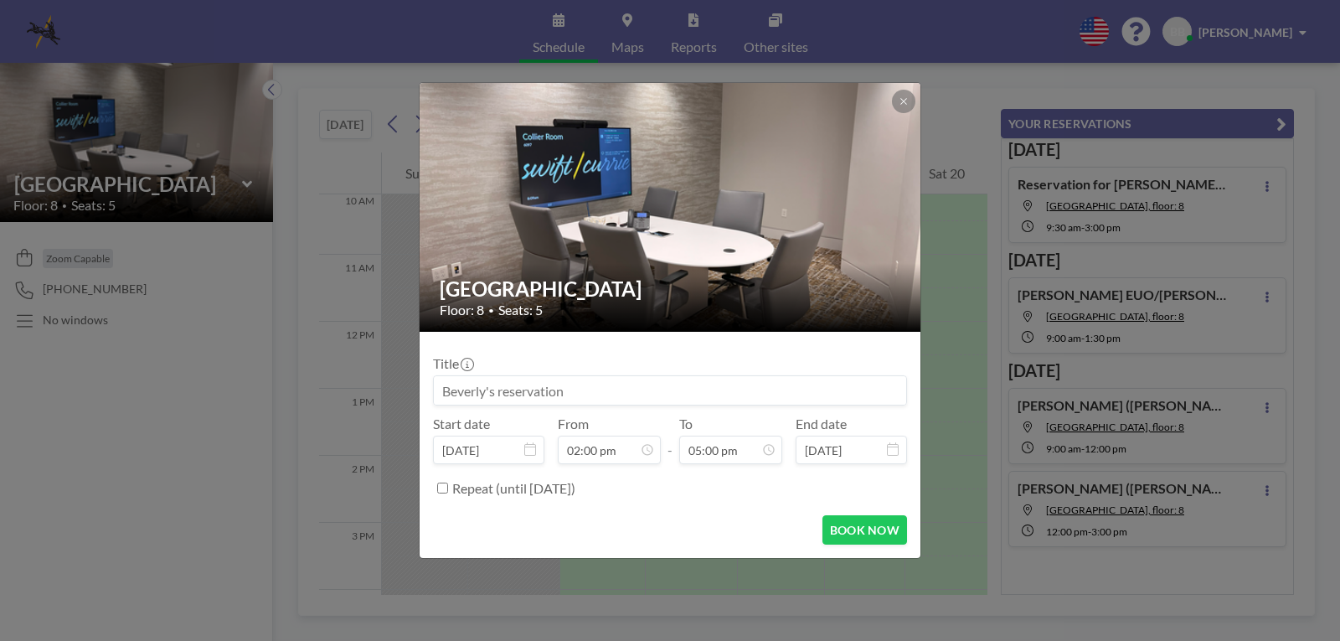
click at [653, 400] on input at bounding box center [670, 390] width 472 height 28
type input "[PERSON_NAME] EUO"
click at [870, 528] on button "BOOK NOW" at bounding box center [864, 529] width 85 height 29
